Goal: Check status: Check status

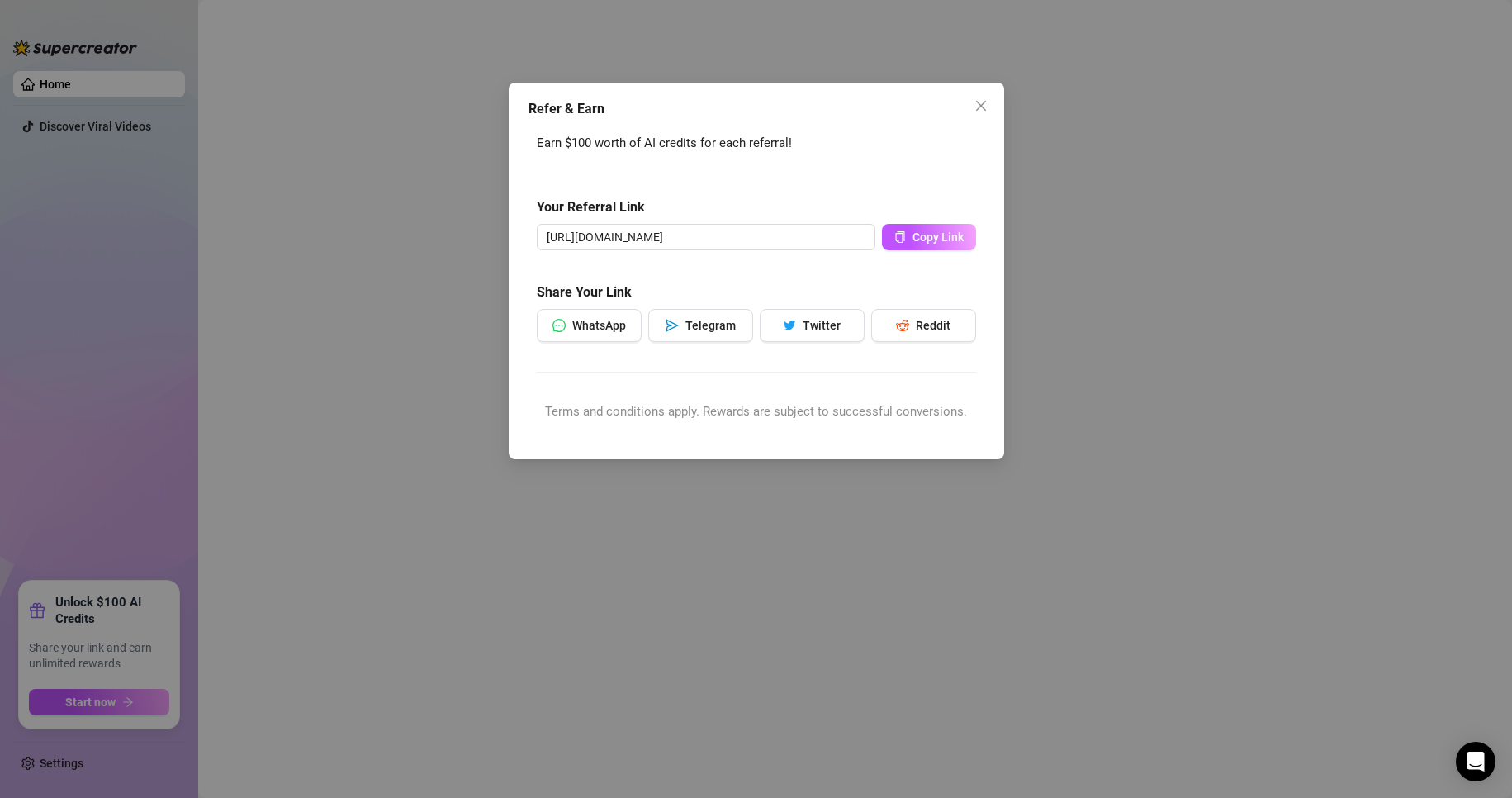
click at [341, 190] on div "Refer & Earn Earn $100 worth of AI credits for each referral! Your Referral Lin…" at bounding box center [756, 399] width 1512 height 798
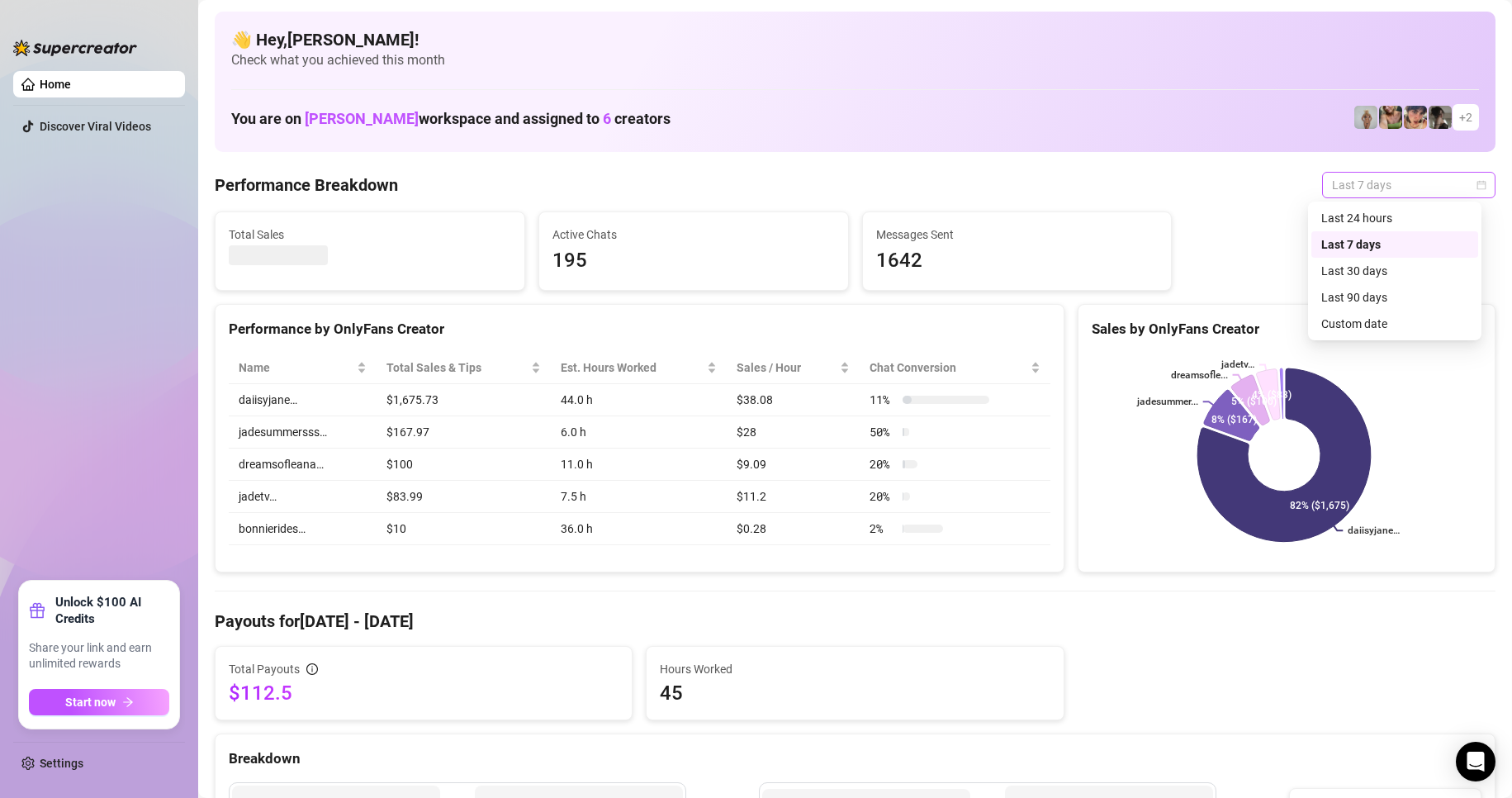
click at [1414, 191] on span "Last 7 days" at bounding box center [1408, 186] width 153 height 25
click at [1355, 325] on div "Custom date" at bounding box center [1395, 324] width 147 height 18
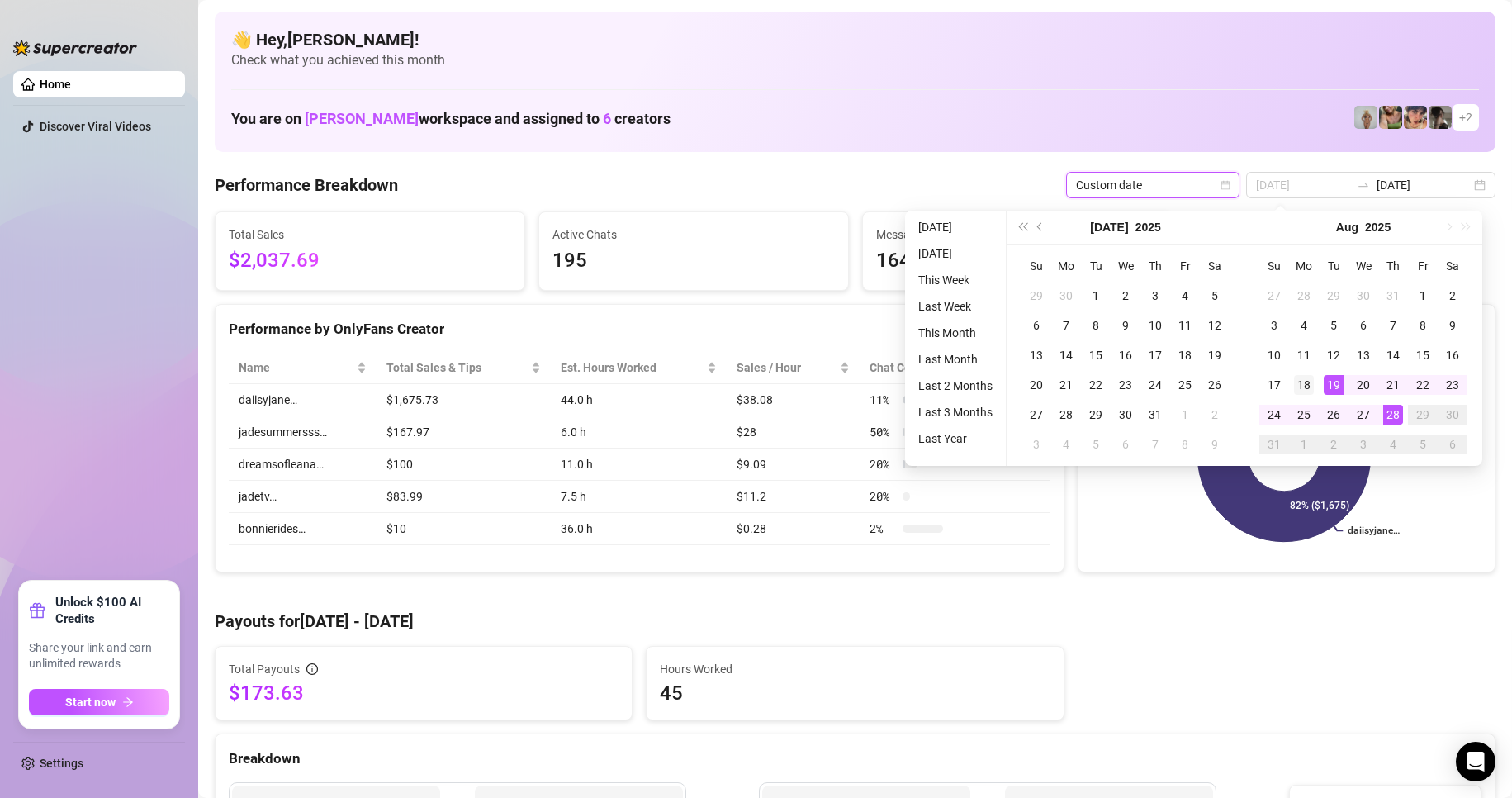
type input "[DATE]"
click at [1299, 381] on div "18" at bounding box center [1304, 385] width 20 height 20
type input "[DATE]"
click at [1394, 415] on div "28" at bounding box center [1393, 414] width 20 height 20
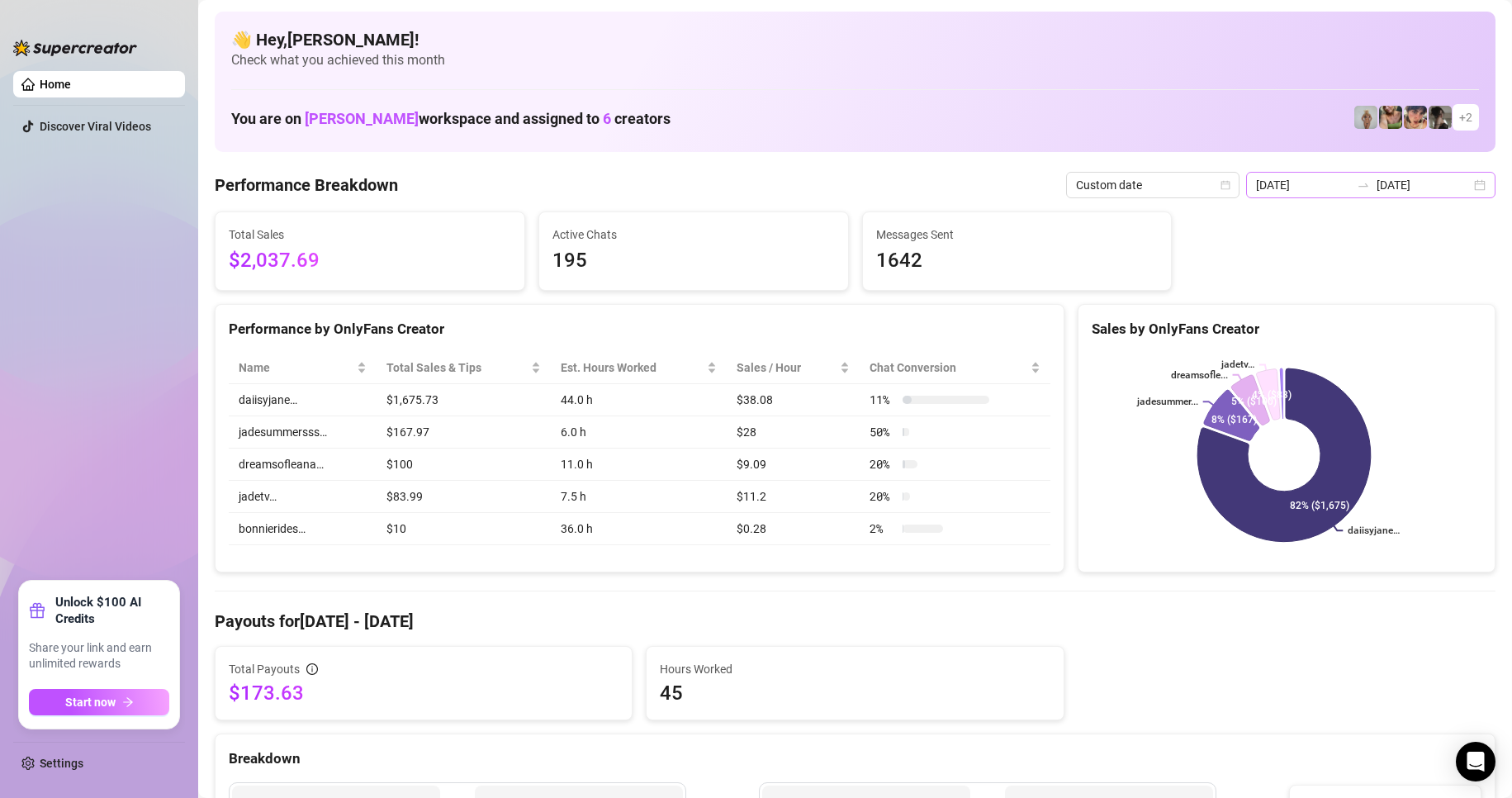
click at [1357, 186] on icon "swap-right" at bounding box center [1363, 185] width 13 height 13
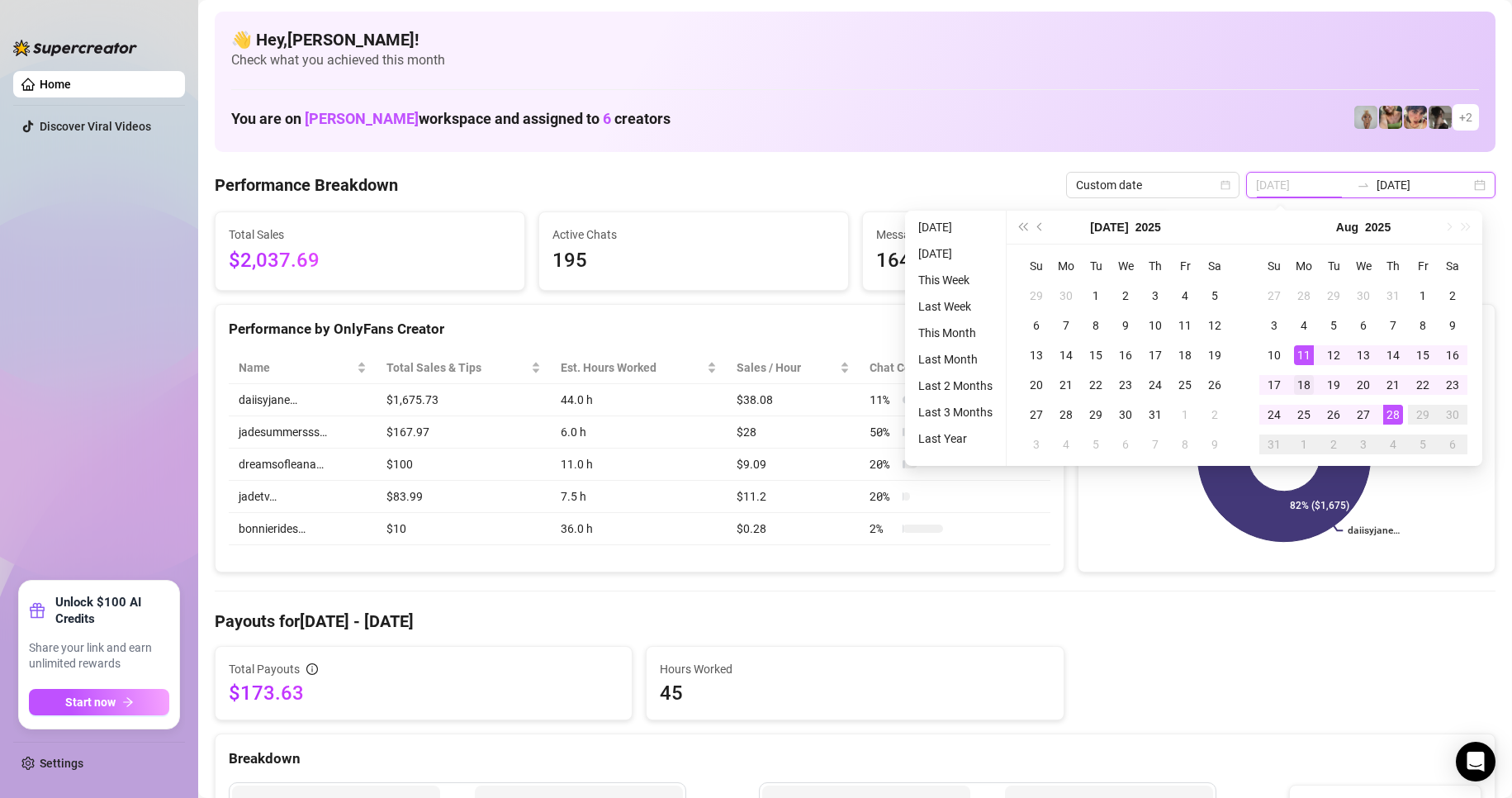
type input "[DATE]"
click at [1302, 387] on div "18" at bounding box center [1304, 385] width 20 height 20
type input "[DATE]"
click at [1387, 413] on div "28" at bounding box center [1393, 414] width 20 height 20
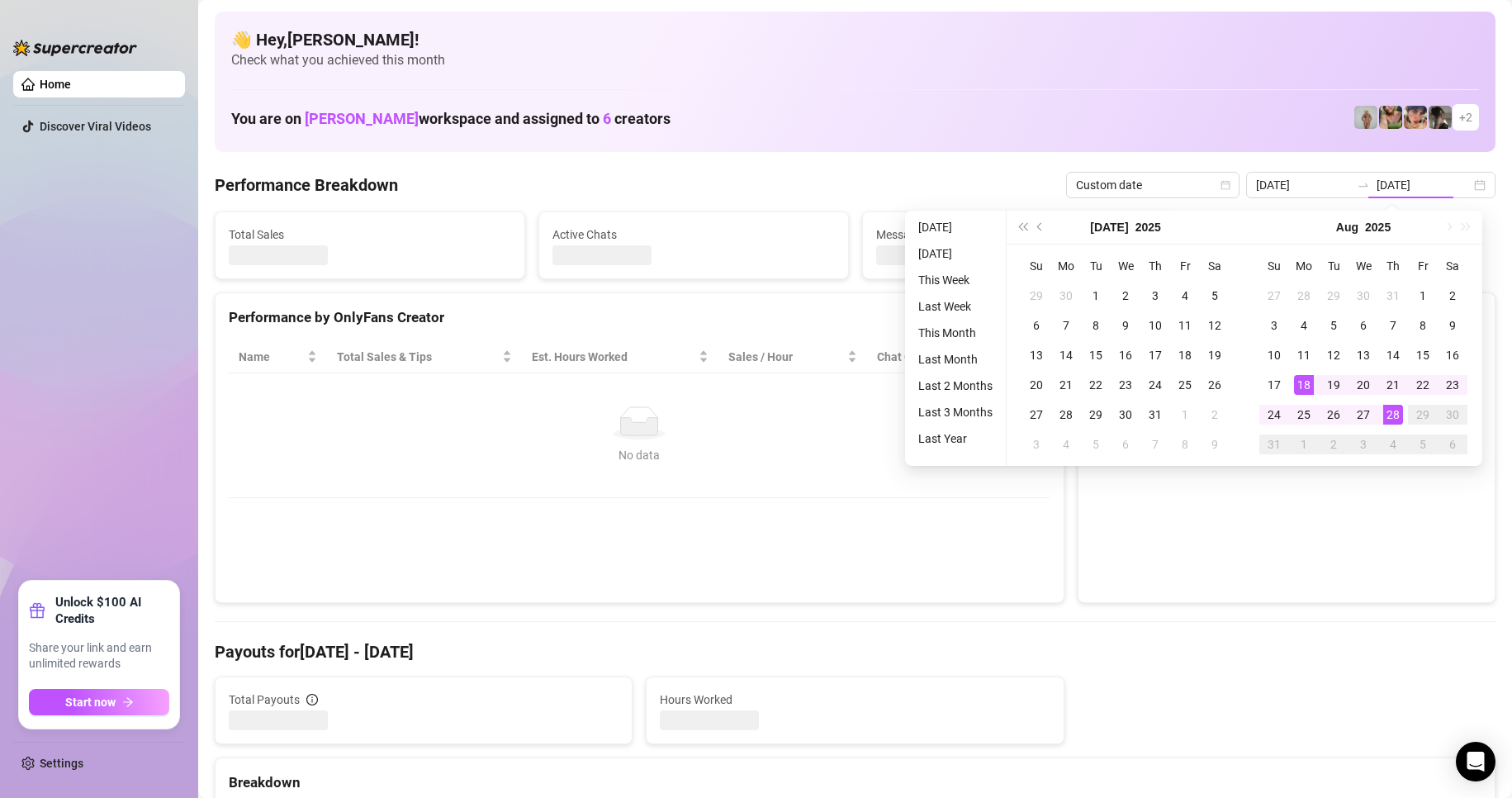
type input "[DATE]"
